Goal: Information Seeking & Learning: Learn about a topic

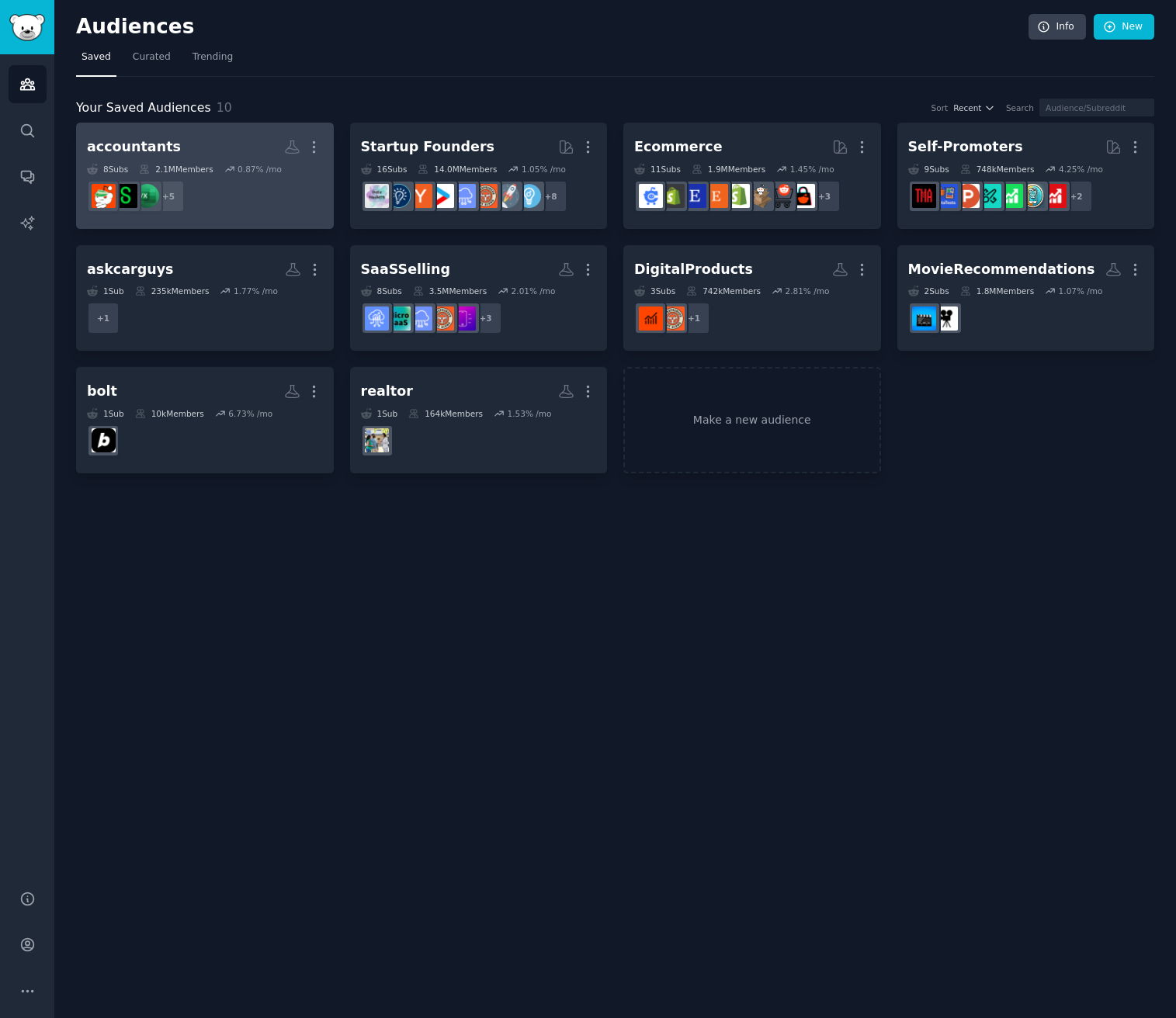
click at [254, 145] on h2 "accountants More" at bounding box center [205, 147] width 236 height 27
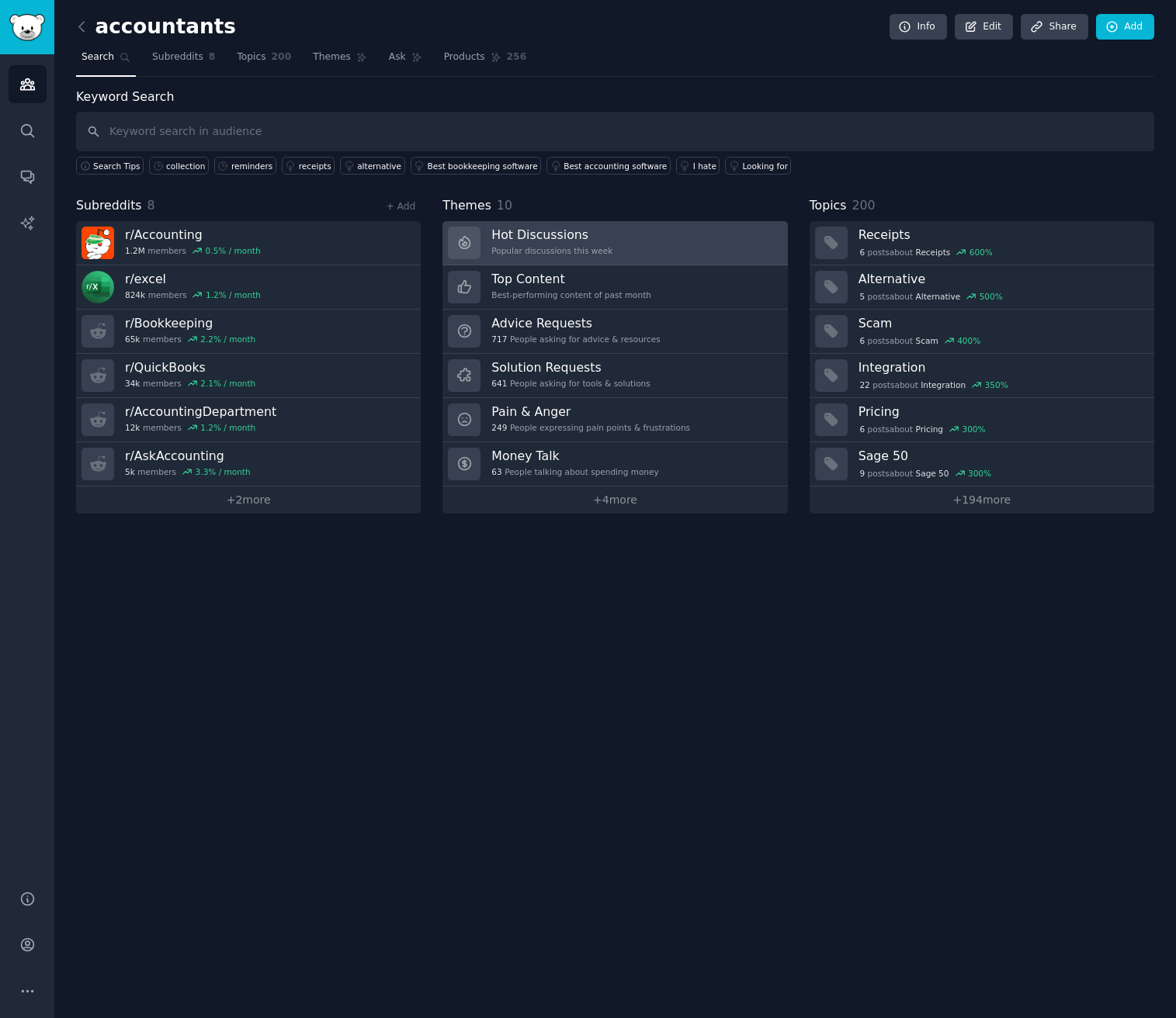
click at [699, 233] on link "Hot Discussions Popular discussions this week" at bounding box center [614, 243] width 345 height 44
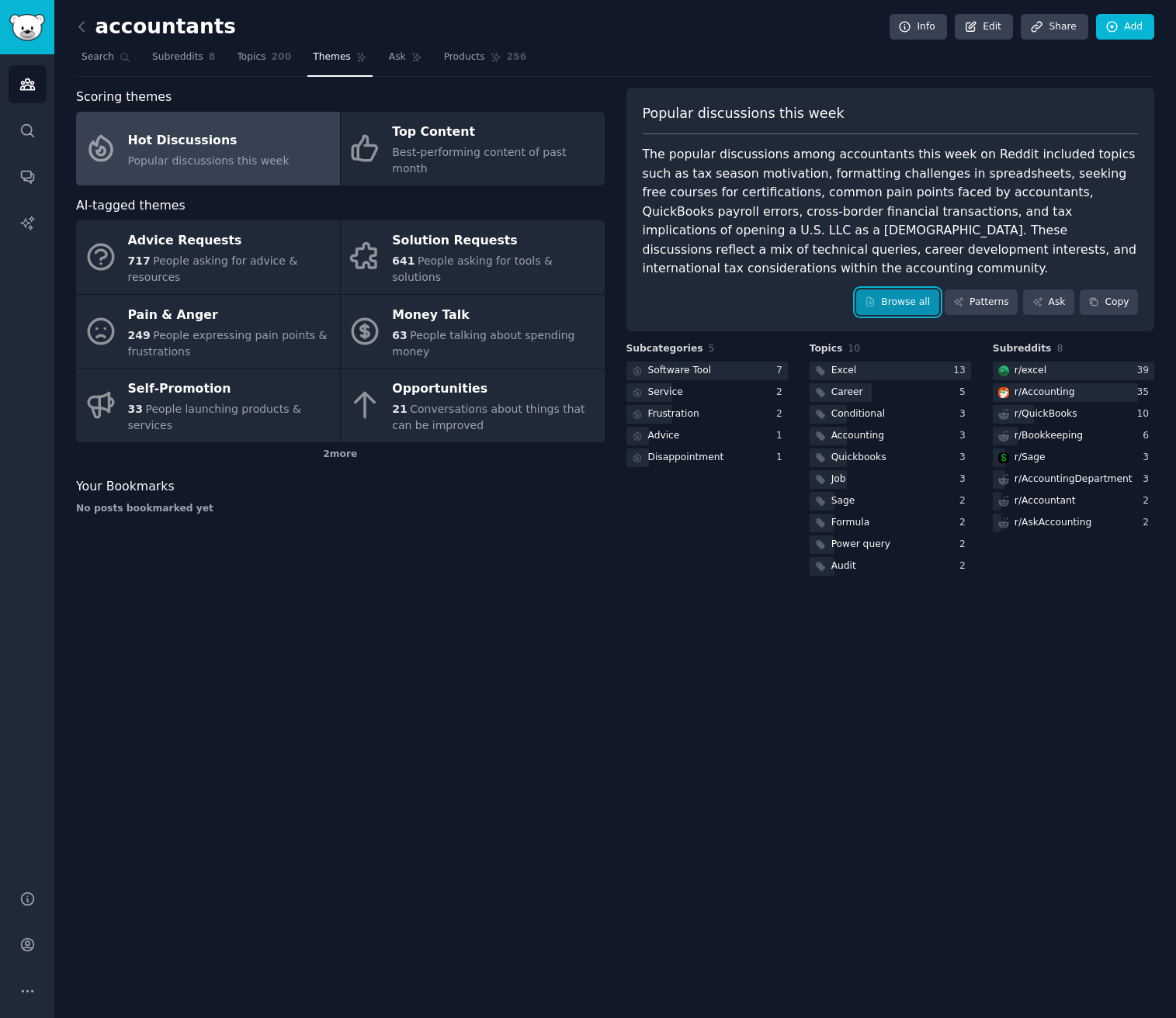
click at [920, 289] on link "Browse all" at bounding box center [897, 302] width 83 height 26
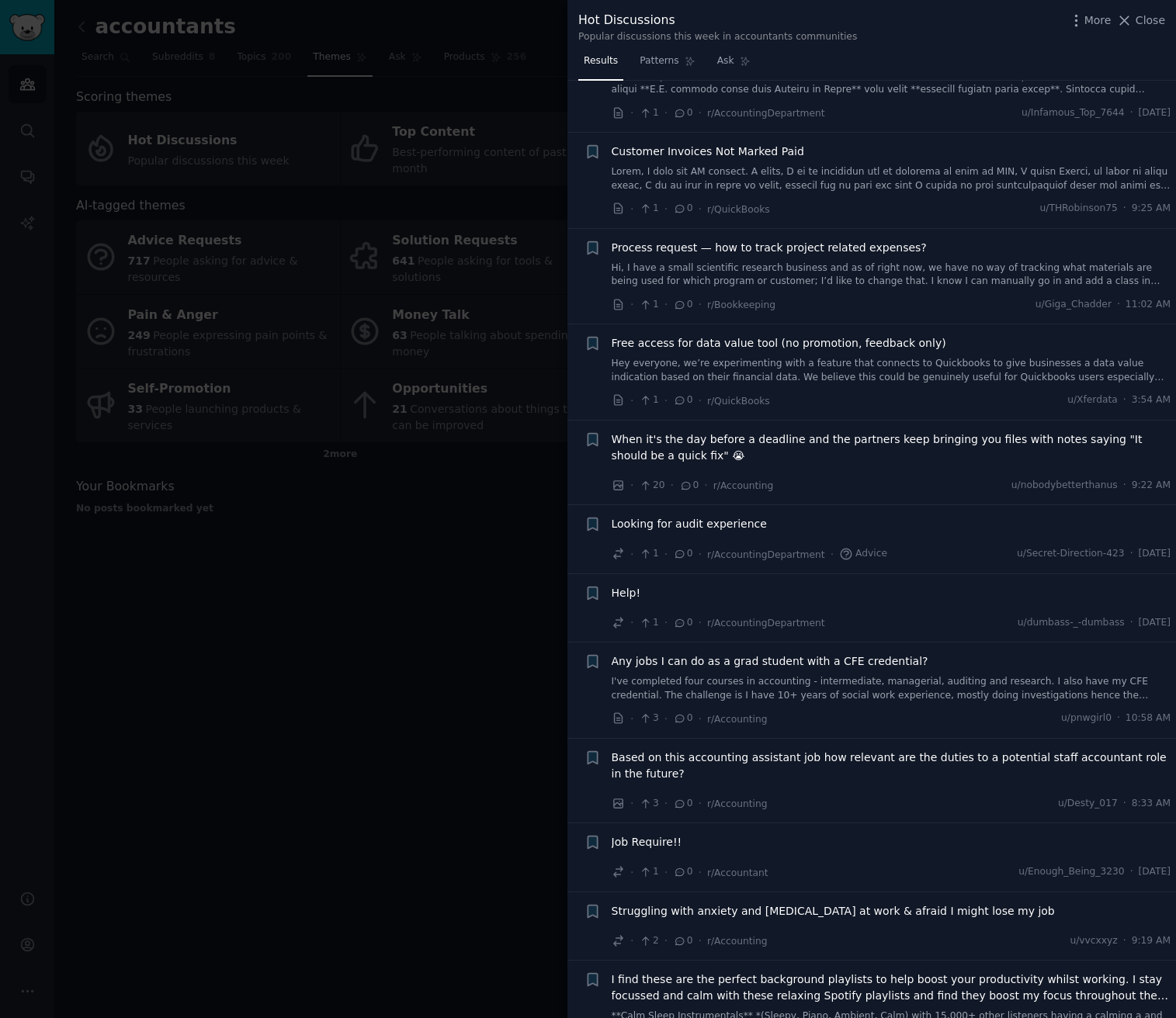
scroll to position [8422, 0]
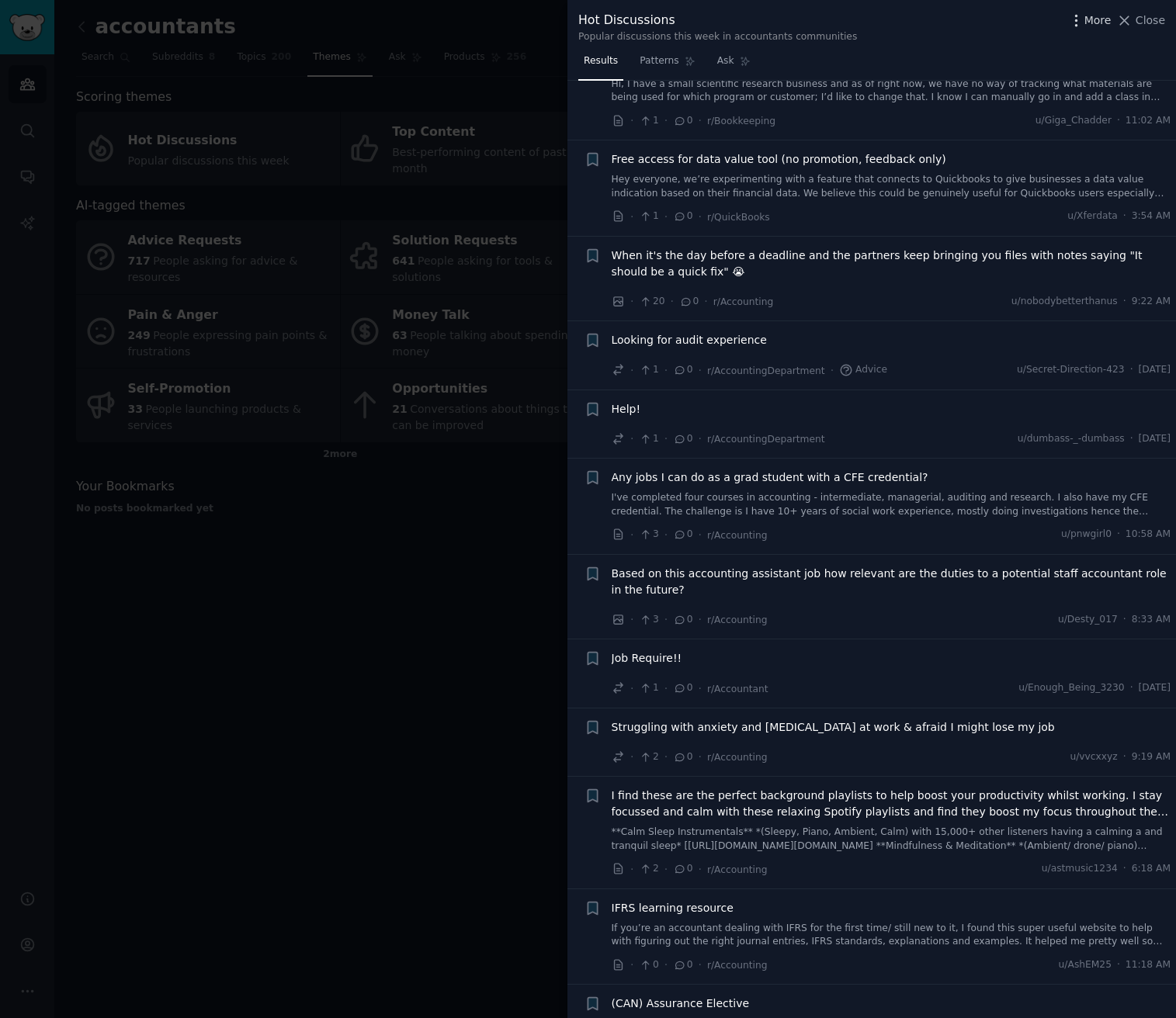
click at [1103, 19] on span "More" at bounding box center [1097, 20] width 27 height 16
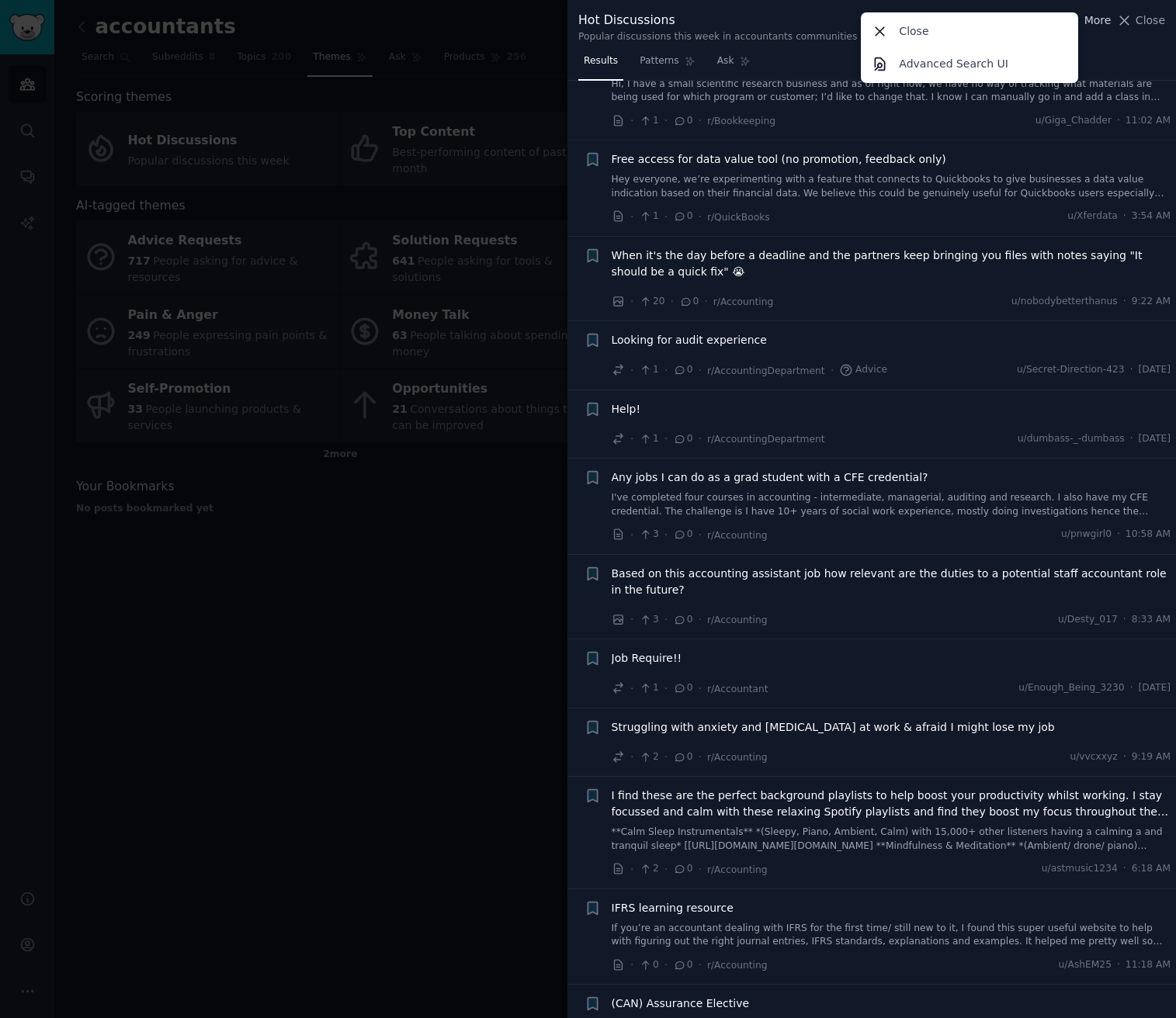
click at [1103, 19] on span "More" at bounding box center [1097, 20] width 27 height 16
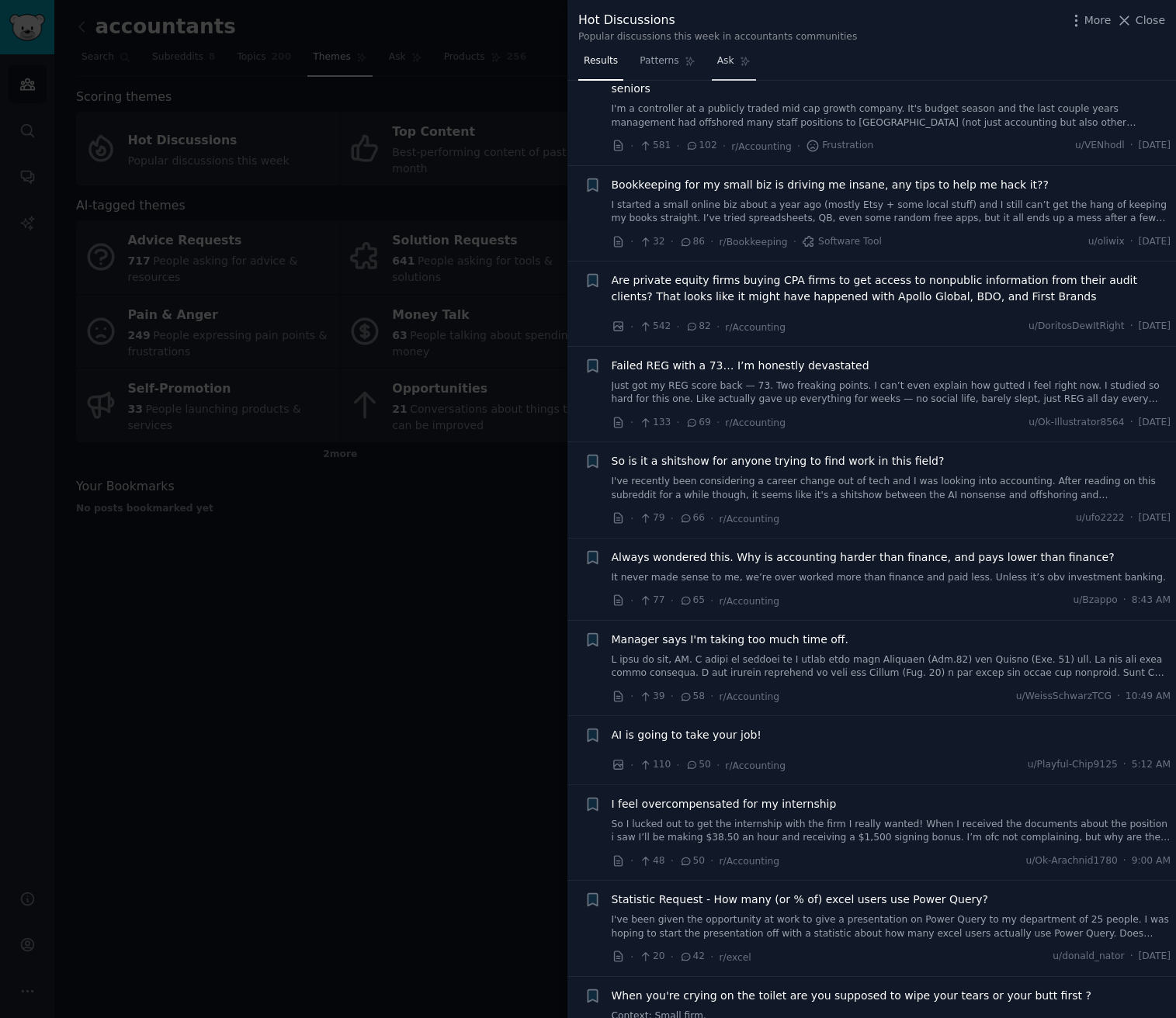
scroll to position [428, 0]
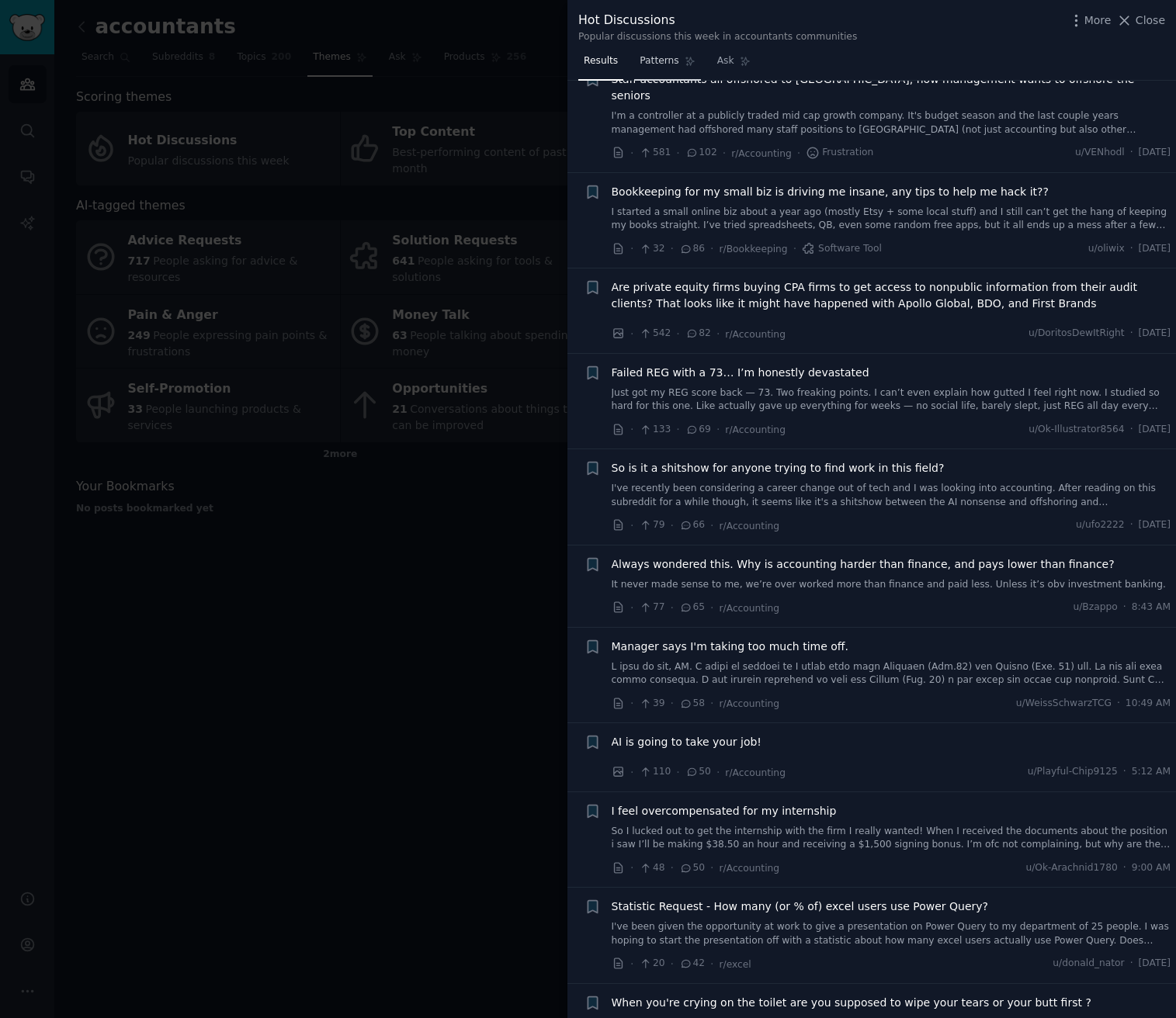
click at [666, 60] on span "Patterns" at bounding box center [658, 61] width 38 height 14
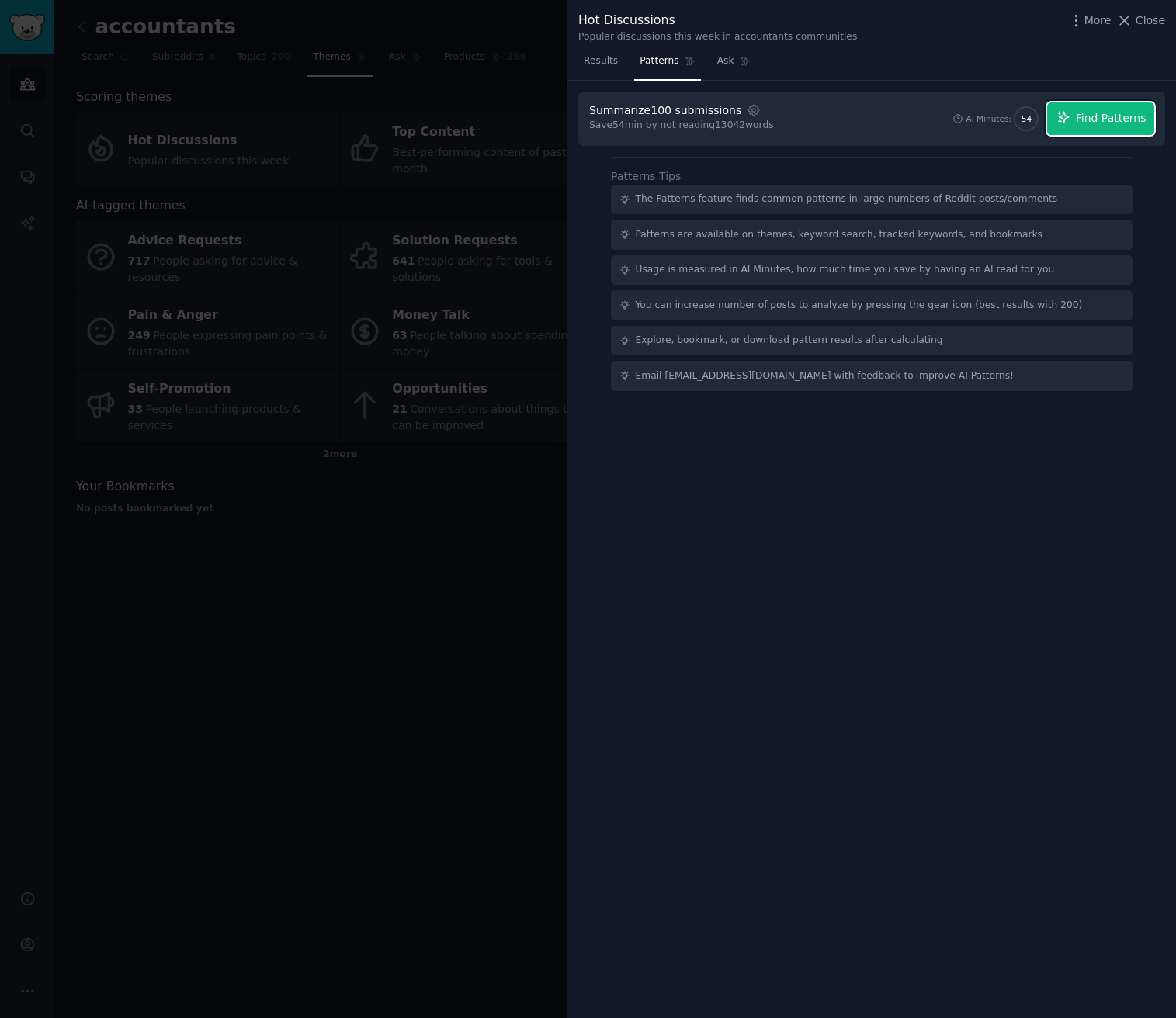
click at [1070, 114] on icon "button" at bounding box center [1063, 117] width 14 height 14
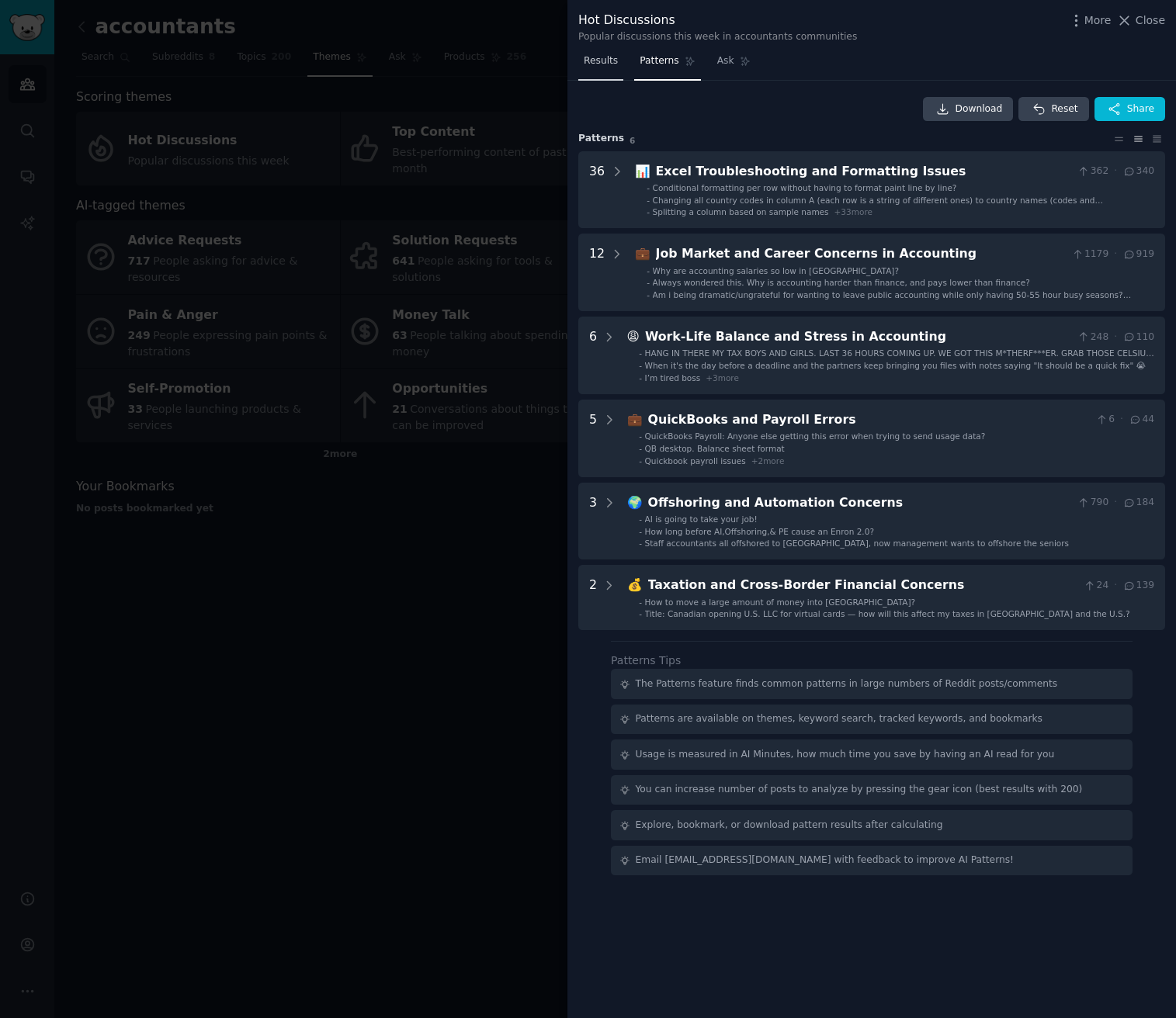
click at [608, 58] on span "Results" at bounding box center [601, 61] width 34 height 14
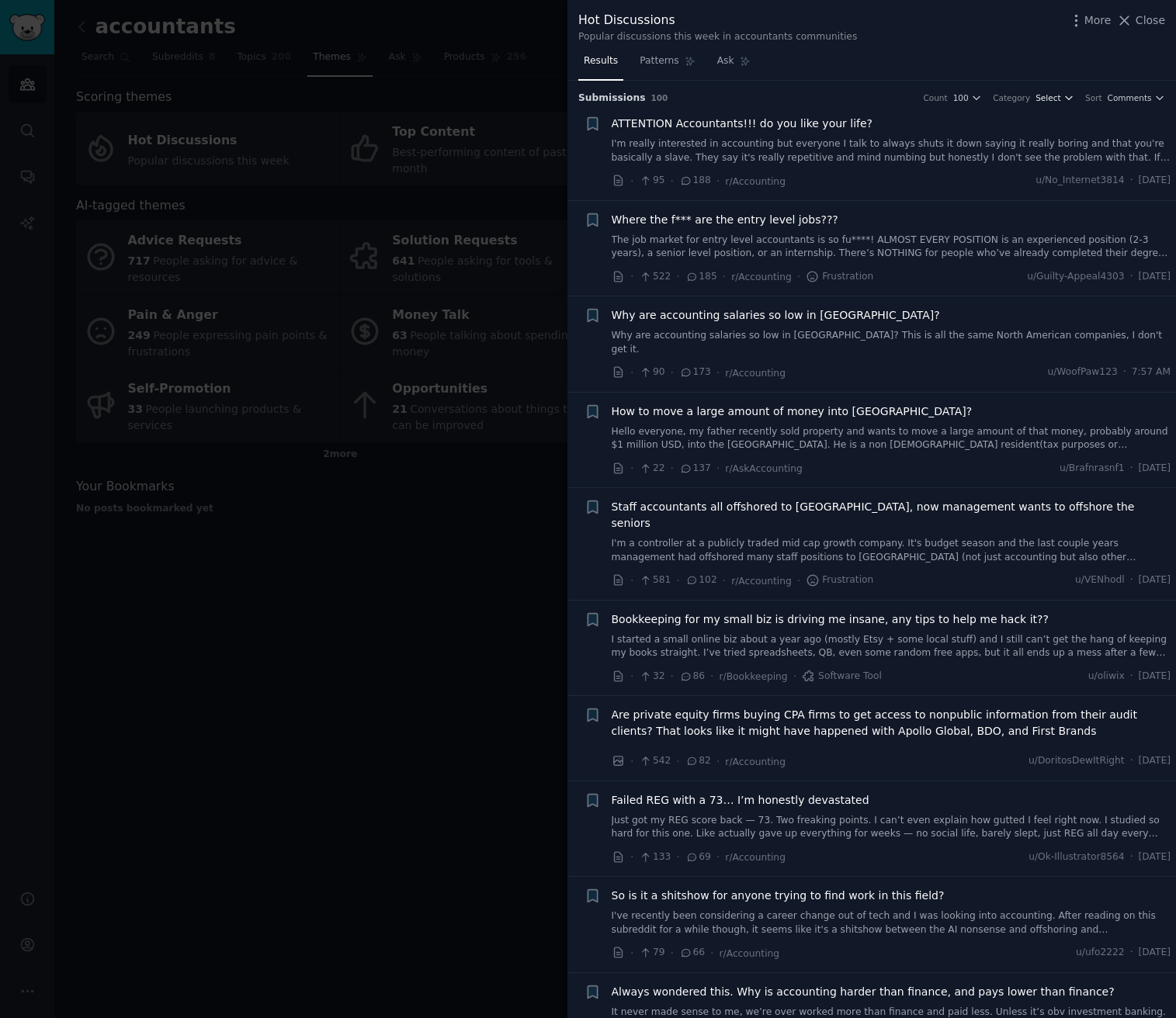
click at [1061, 100] on span "Select" at bounding box center [1047, 97] width 25 height 11
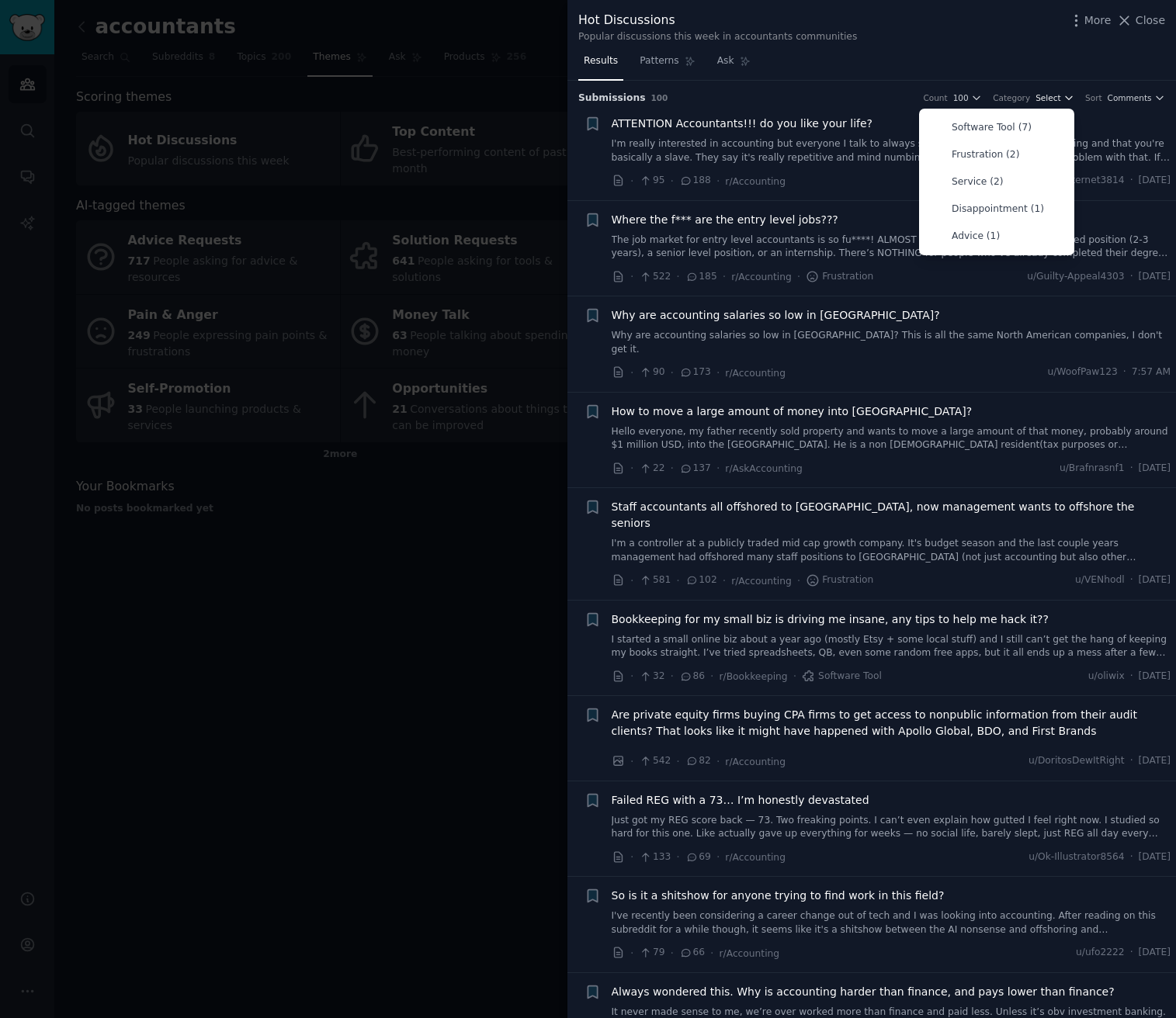
click at [1061, 100] on span "Select" at bounding box center [1047, 97] width 25 height 11
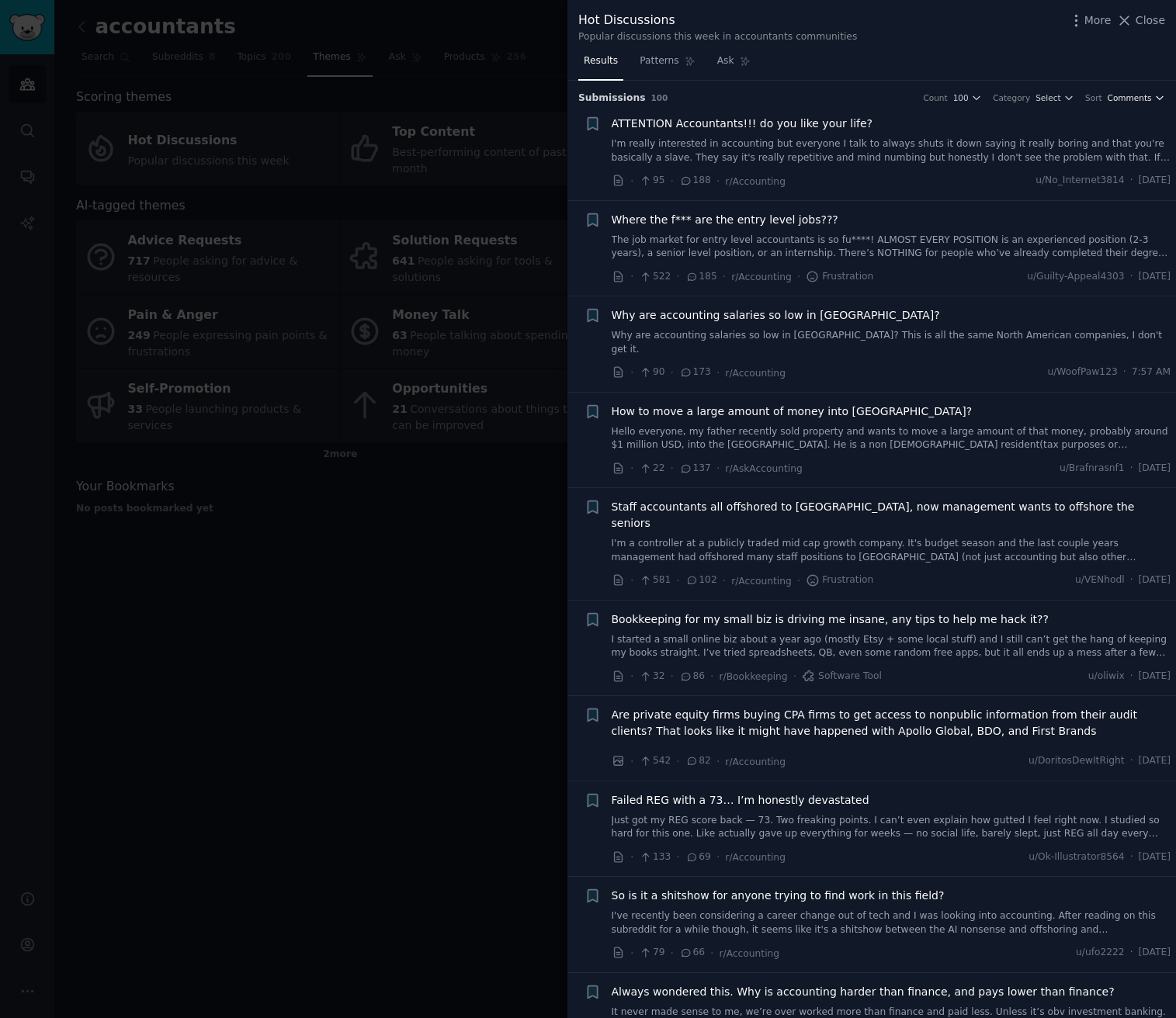
click at [1142, 101] on span "Comments" at bounding box center [1129, 97] width 44 height 11
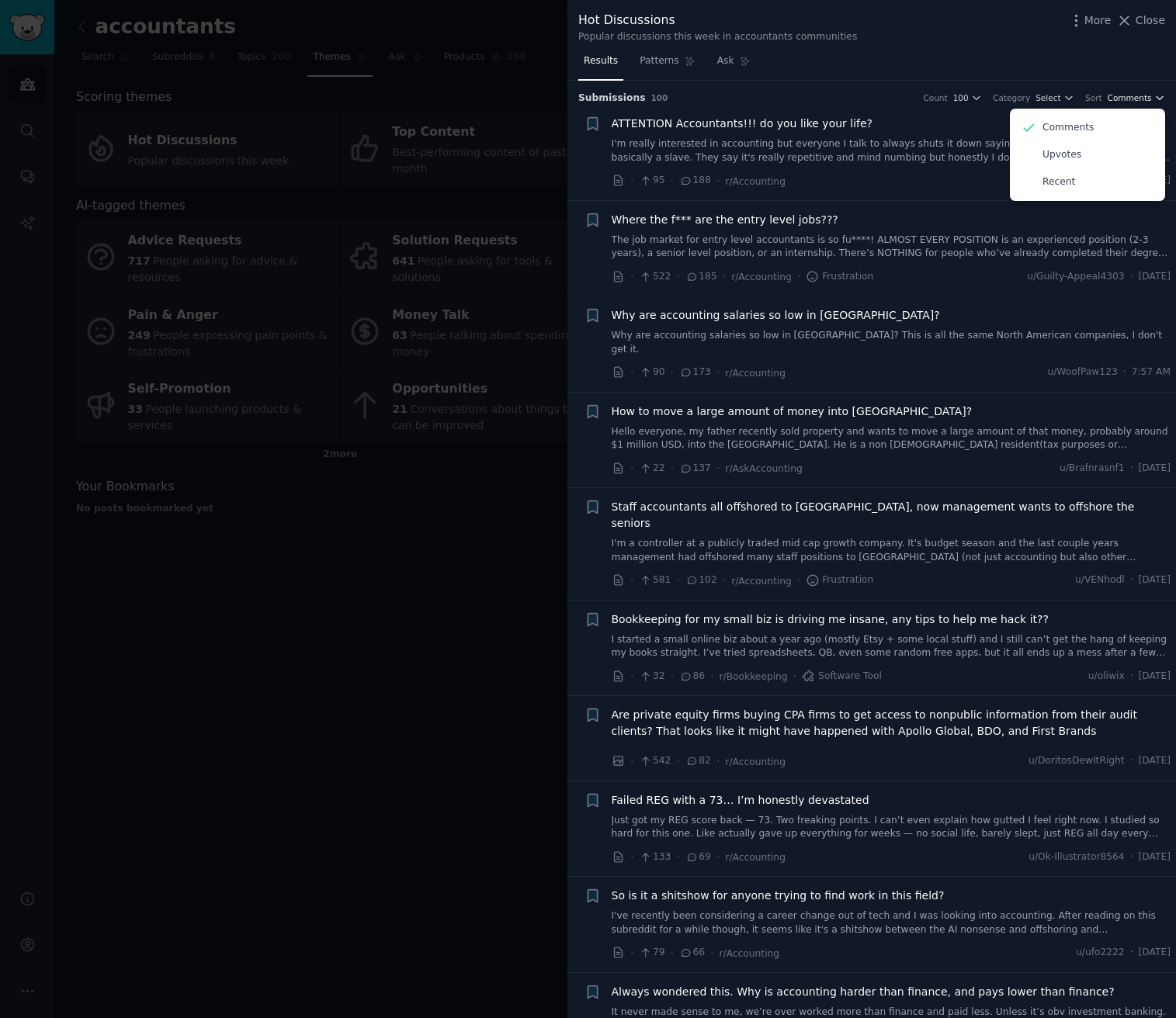
click at [1142, 101] on span "Comments" at bounding box center [1129, 97] width 44 height 11
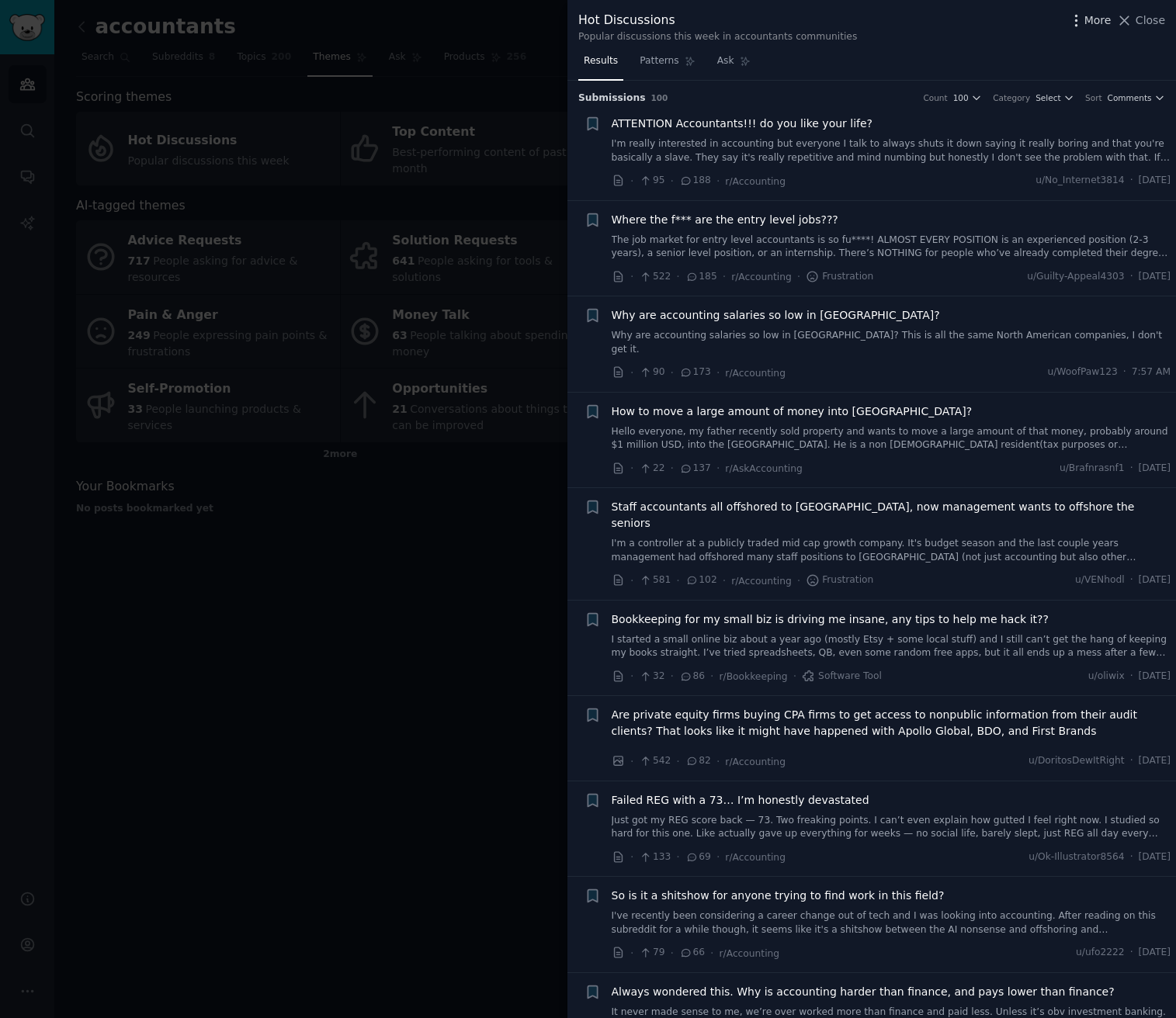
click at [1082, 17] on icon "button" at bounding box center [1076, 20] width 16 height 16
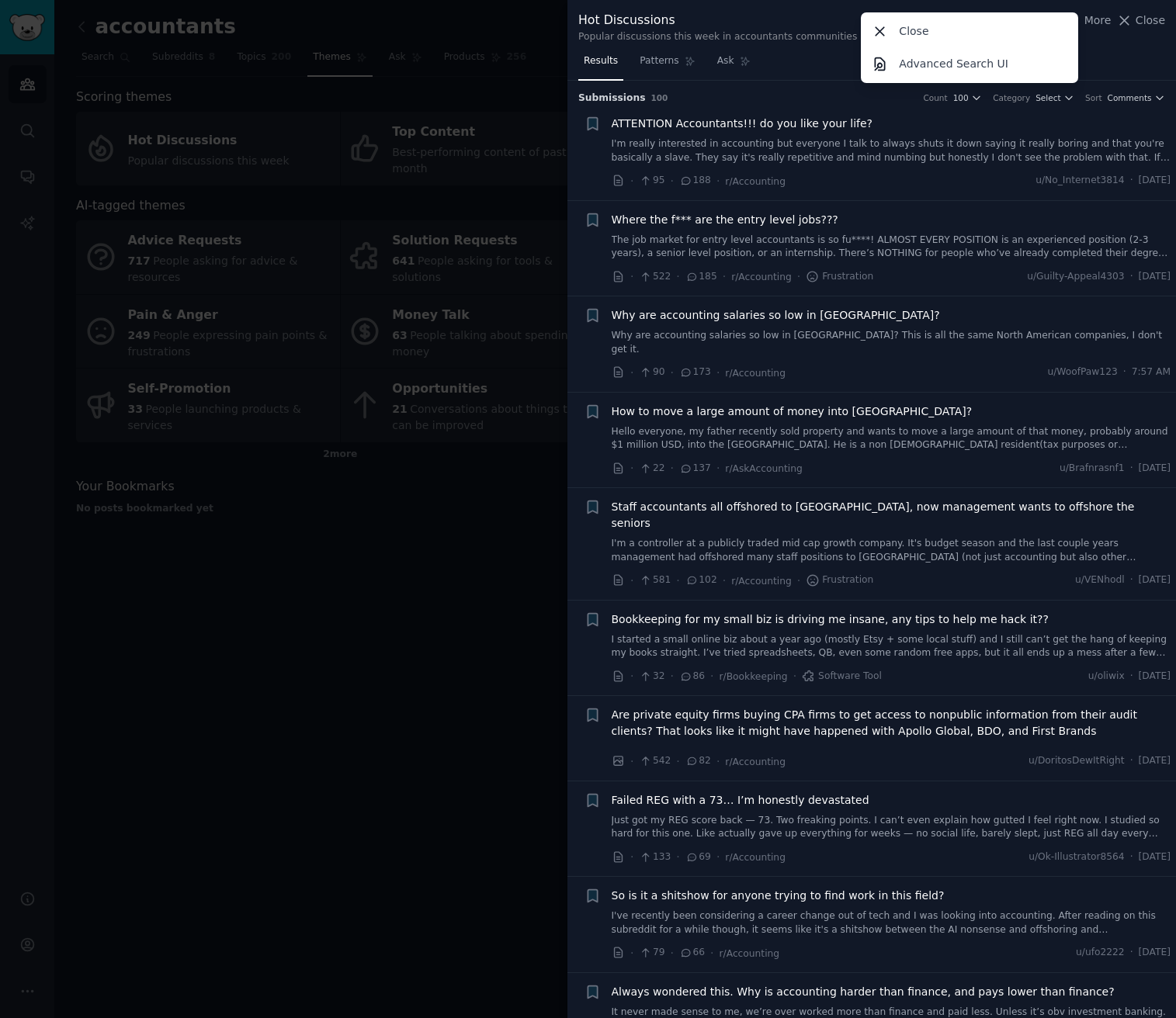
drag, startPoint x: 1032, startPoint y: 16, endPoint x: 1079, endPoint y: 18, distance: 47.0
click at [1032, 19] on div "Close" at bounding box center [970, 31] width 212 height 33
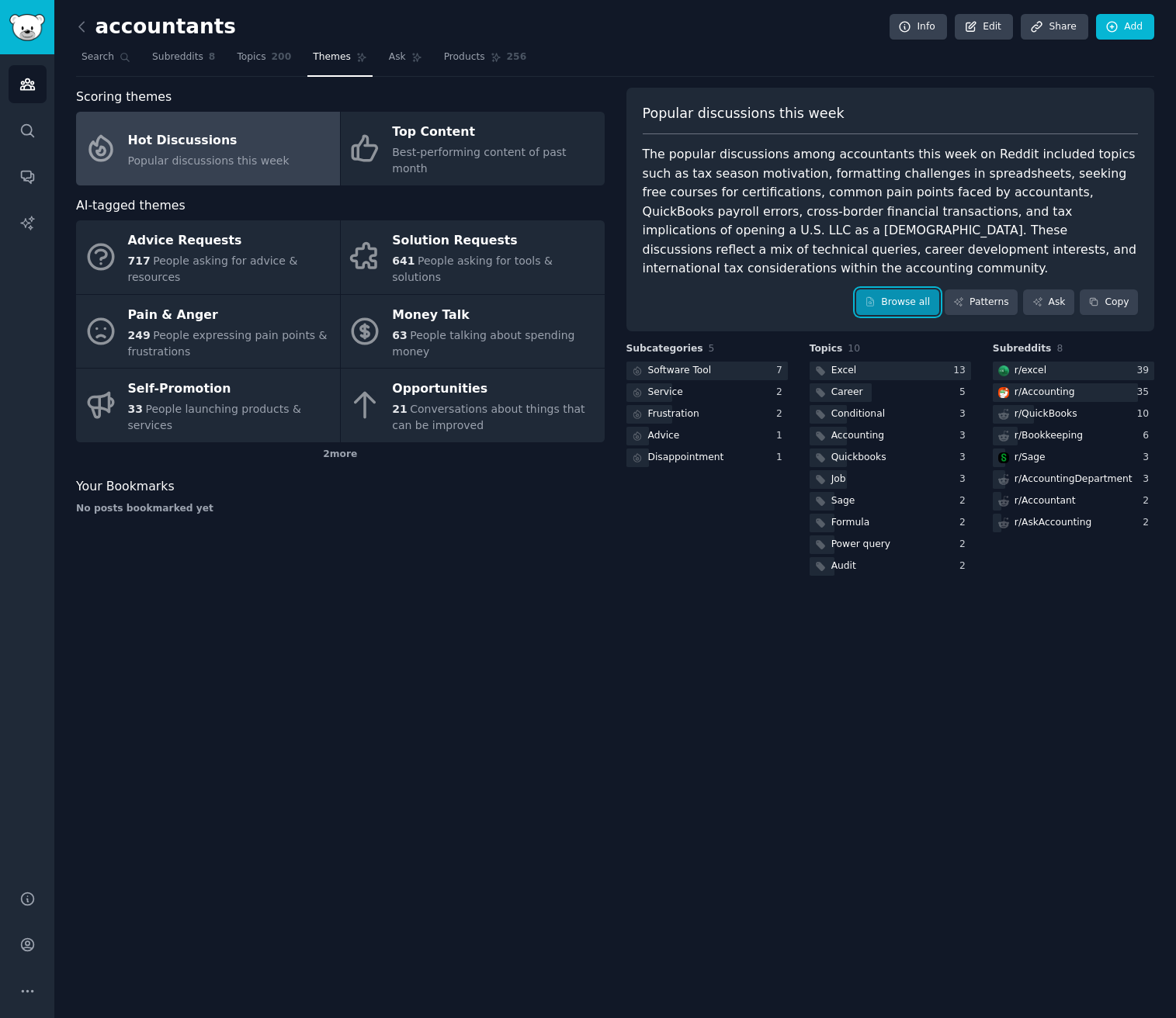
click at [925, 289] on link "Browse all" at bounding box center [897, 302] width 83 height 26
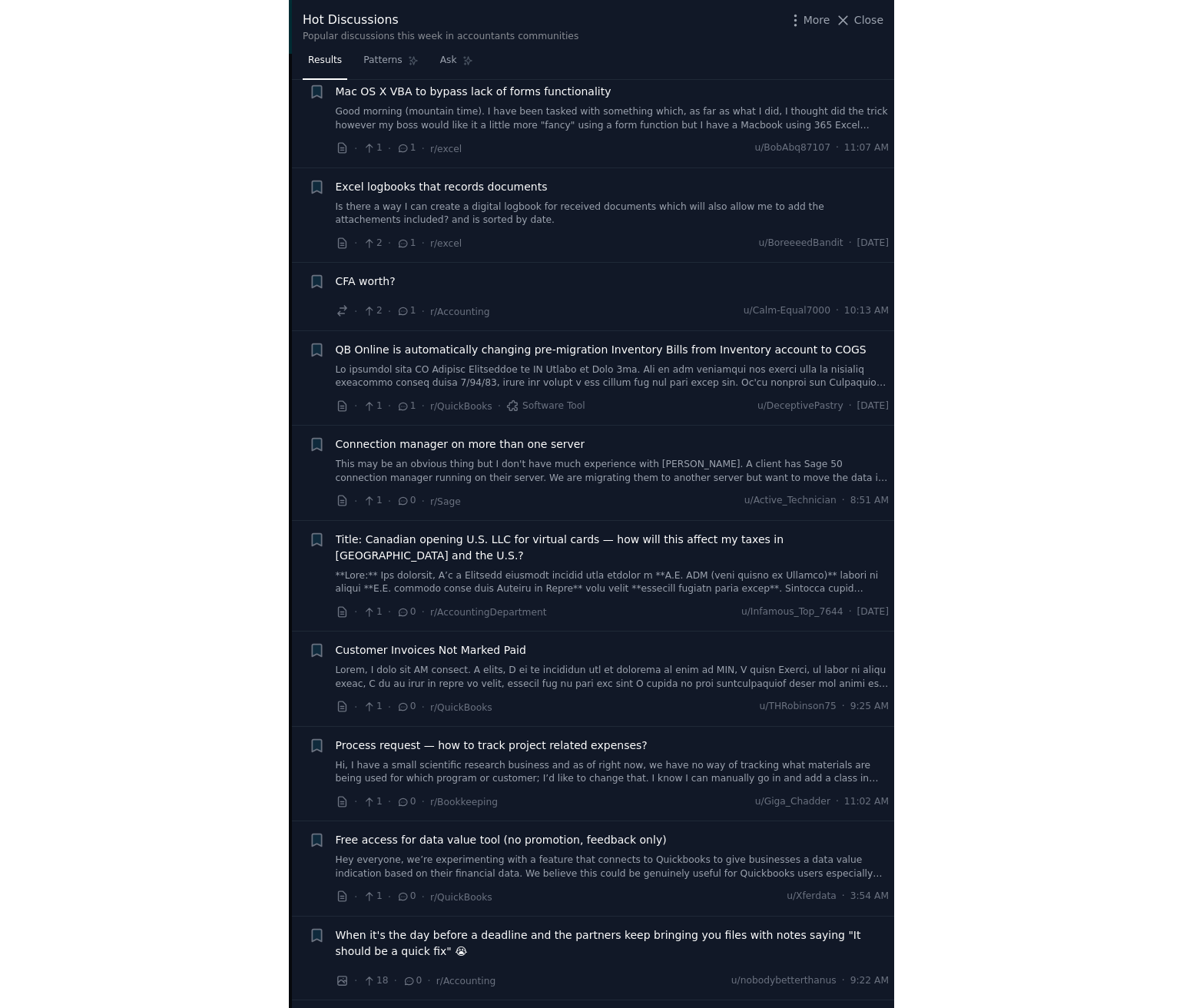
scroll to position [8340, 0]
